Goal: Find contact information: Find contact information

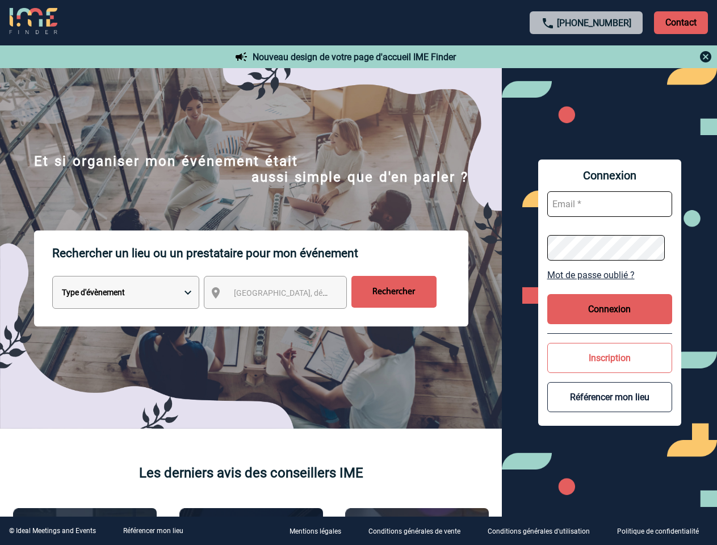
click at [358, 273] on p "Rechercher un lieu ou un prestataire pour mon événement" at bounding box center [260, 253] width 416 height 45
click at [681, 22] on p "Contact" at bounding box center [681, 22] width 54 height 23
click at [587, 57] on body "[PHONE_NUMBER] Contact Contact Nouveau design de votre page d'accueil IME Finde…" at bounding box center [358, 272] width 717 height 545
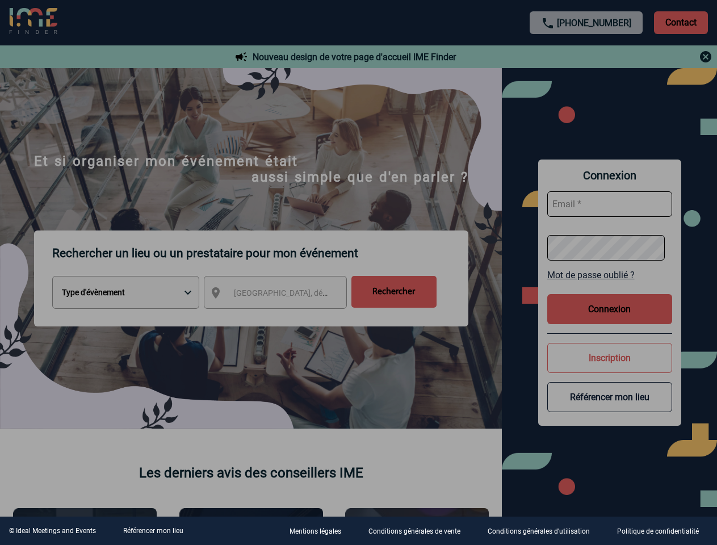
click at [286, 295] on div at bounding box center [358, 272] width 717 height 545
click at [610, 275] on div at bounding box center [358, 272] width 717 height 545
click at [610, 309] on div at bounding box center [358, 272] width 717 height 545
click at [610, 358] on div at bounding box center [358, 272] width 717 height 545
click at [610, 397] on div at bounding box center [358, 272] width 717 height 545
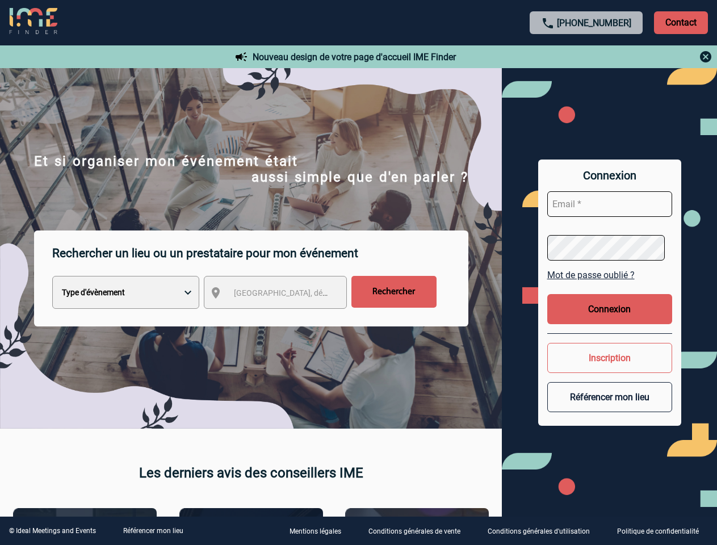
click at [153, 531] on link "Référencer mon lieu" at bounding box center [153, 531] width 60 height 8
